Goal: Task Accomplishment & Management: Use online tool/utility

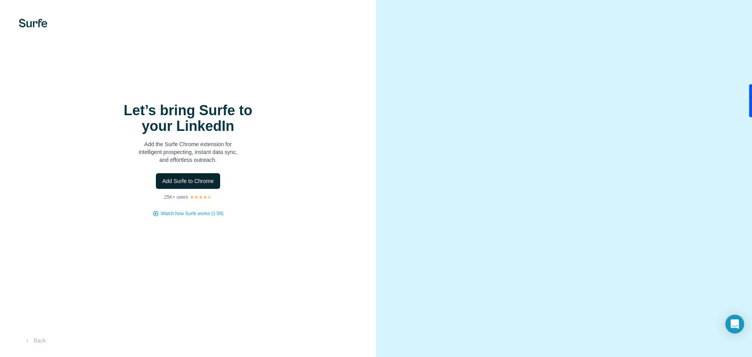
click at [190, 180] on span "Add Surfe to Chrome" at bounding box center [188, 181] width 52 height 8
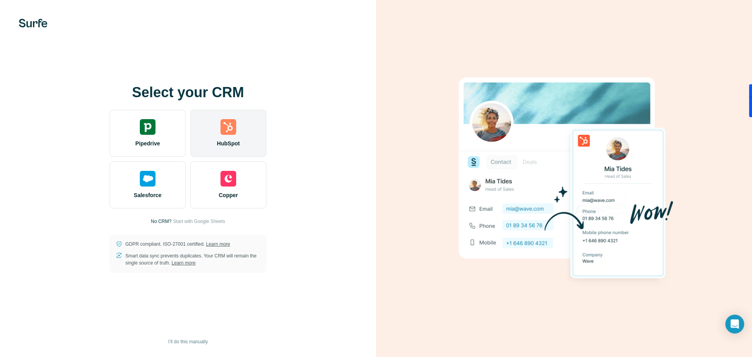
click at [228, 127] on img at bounding box center [228, 127] width 16 height 16
